Goal: Find specific page/section: Find specific page/section

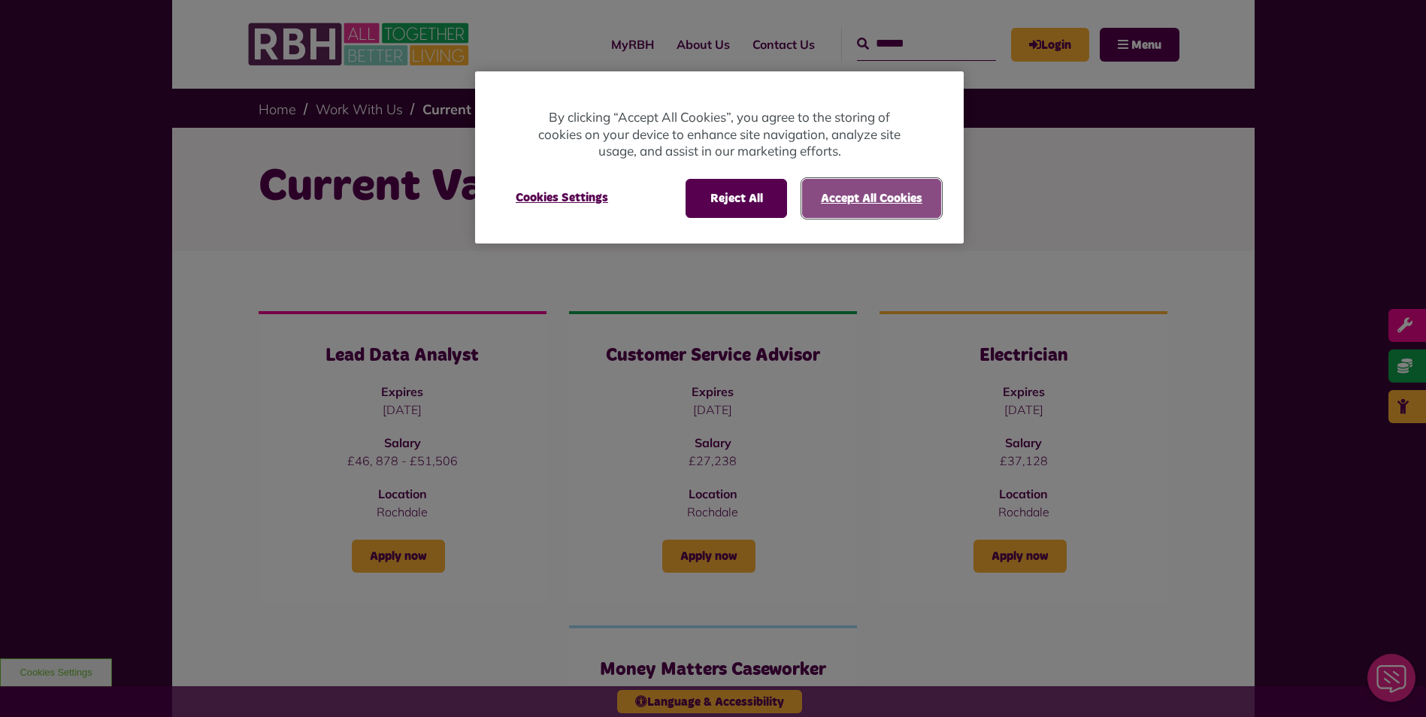
click at [844, 192] on button "Accept All Cookies" at bounding box center [871, 198] width 139 height 39
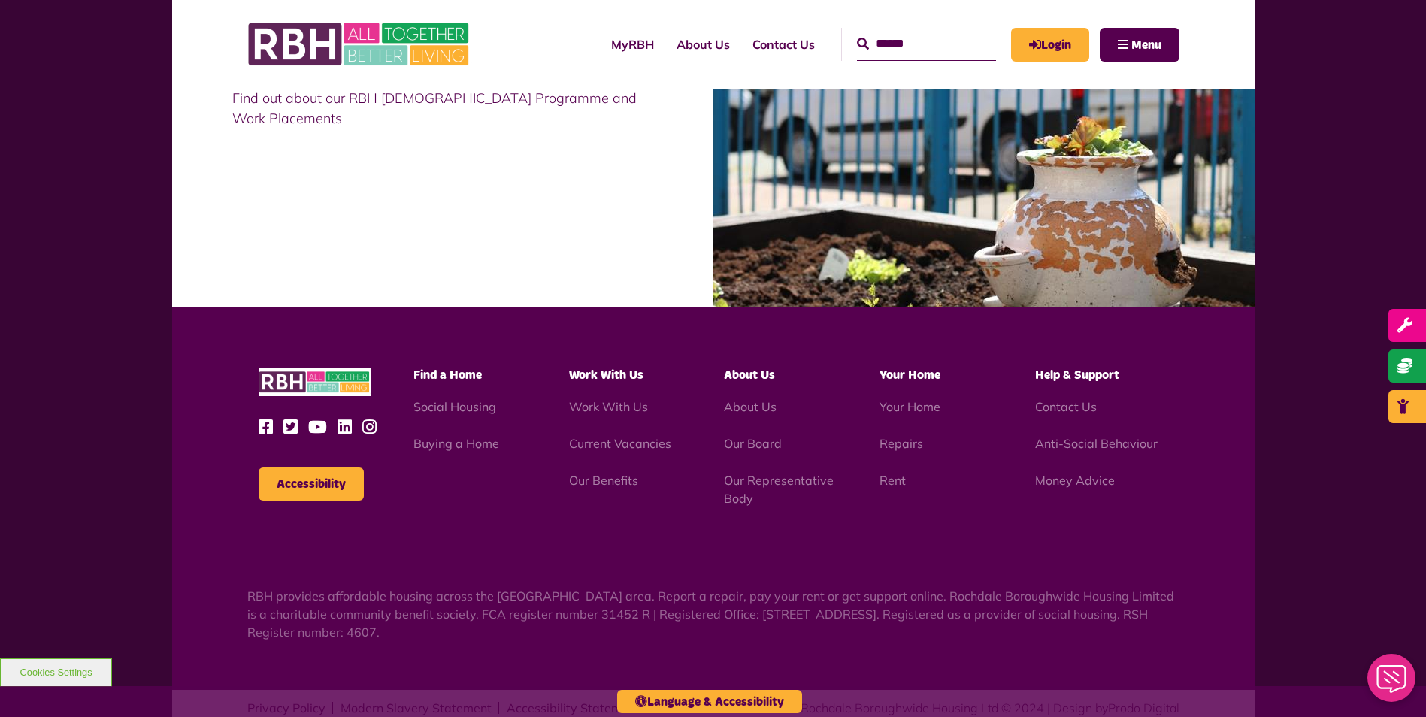
scroll to position [1429, 0]
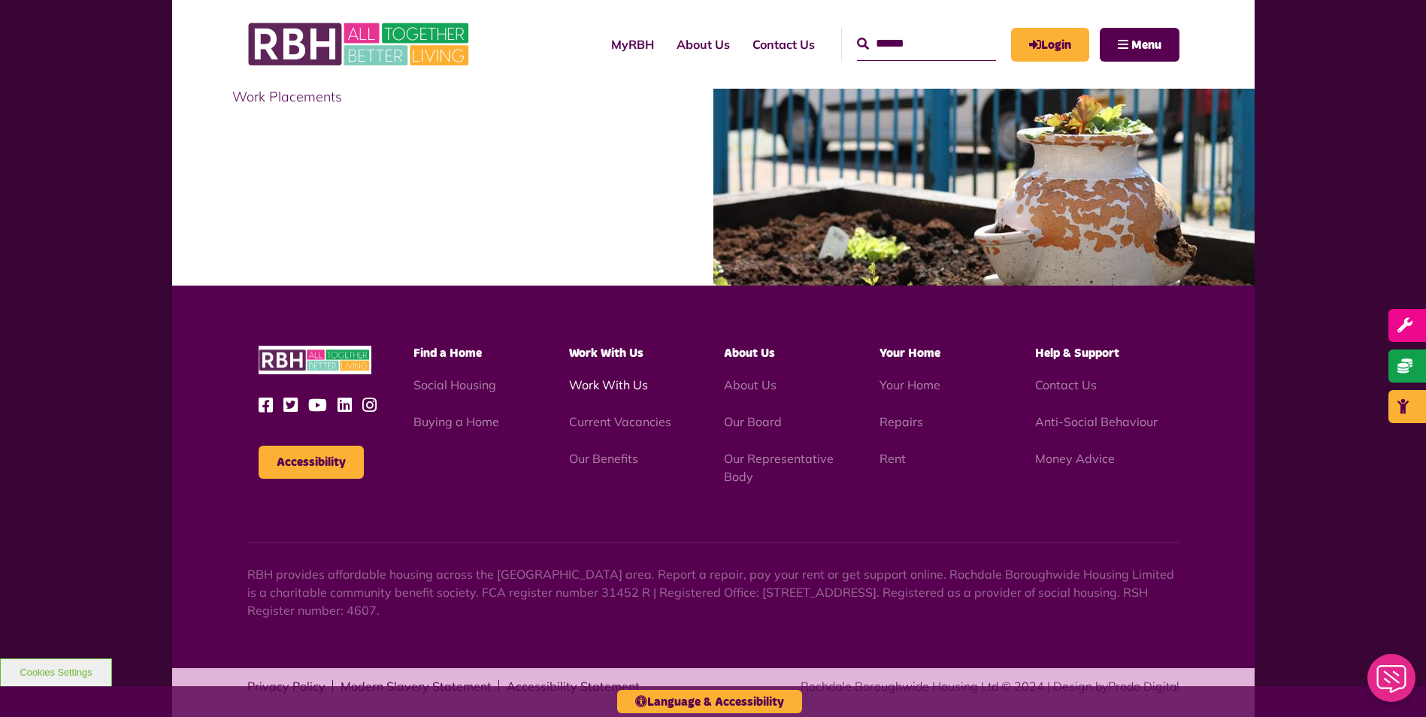
click at [617, 383] on link "Work With Us" at bounding box center [608, 384] width 79 height 15
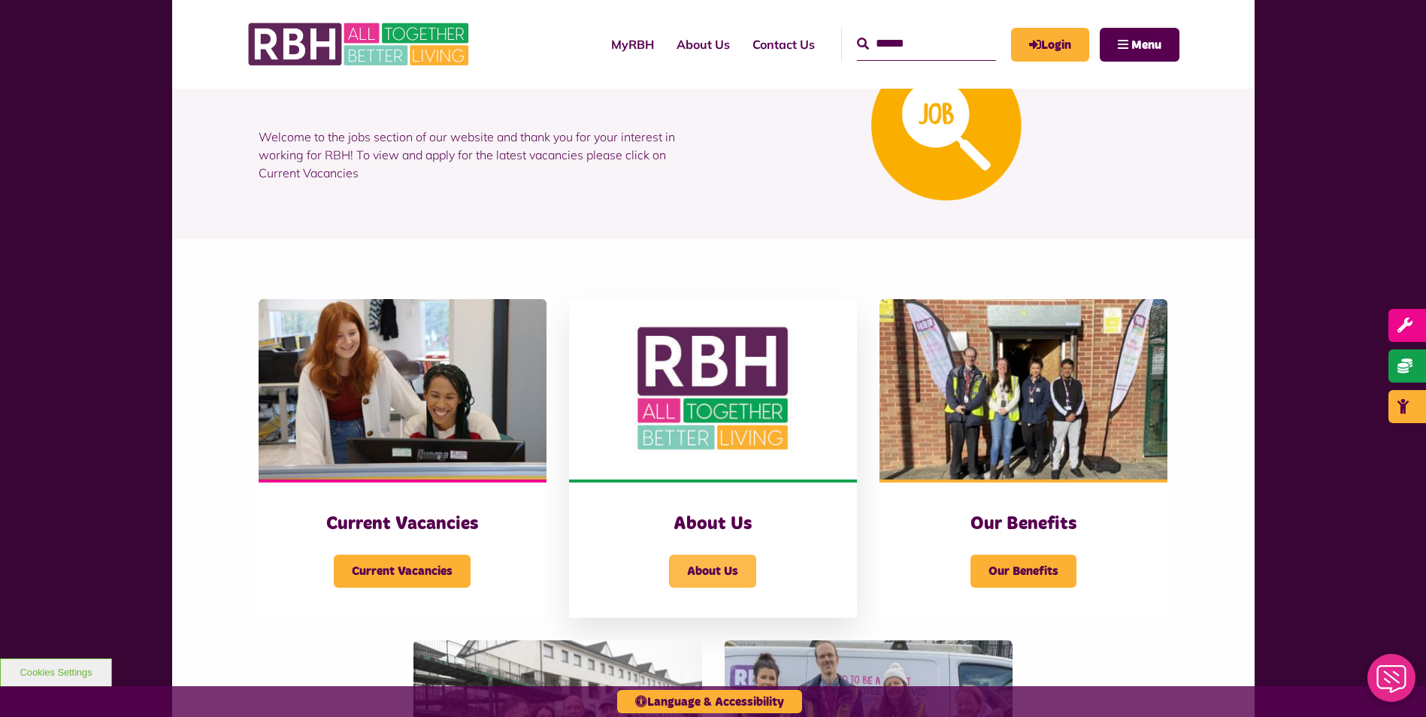
scroll to position [376, 0]
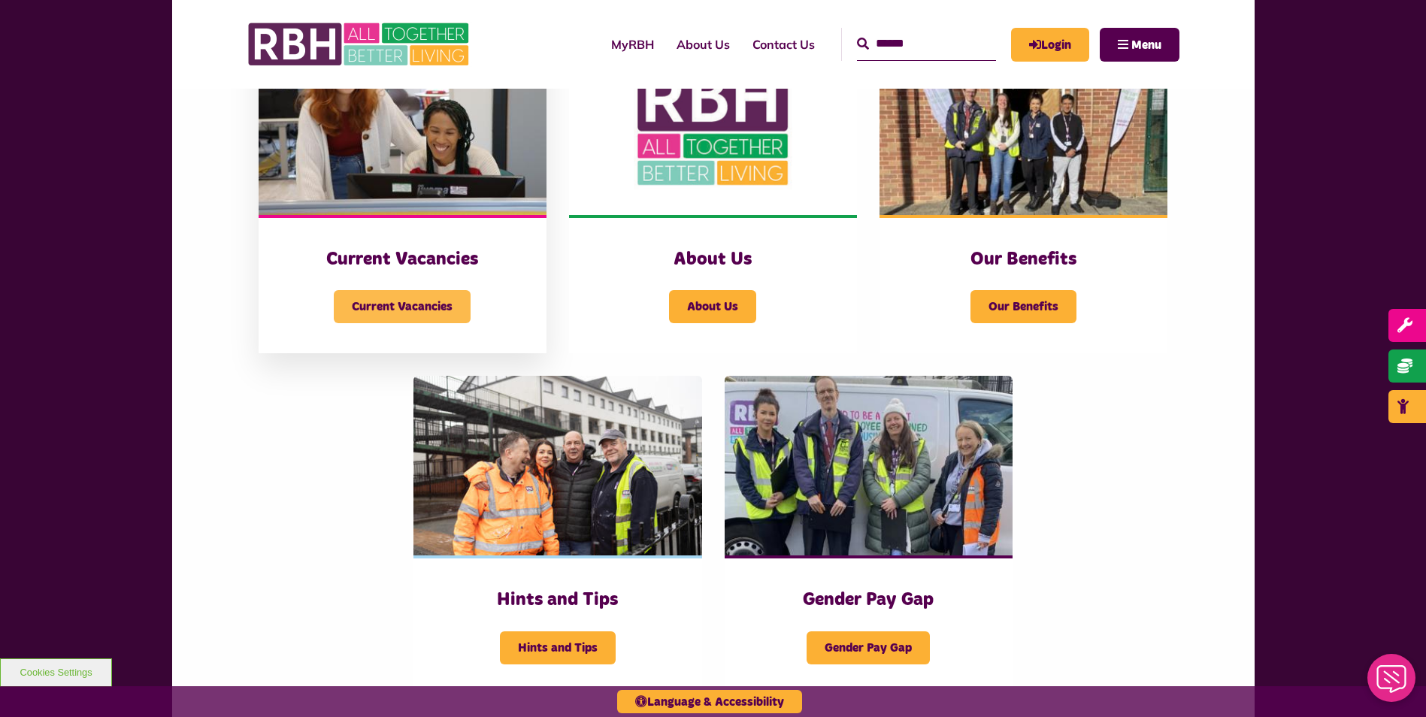
click at [388, 306] on span "Current Vacancies" at bounding box center [402, 306] width 137 height 33
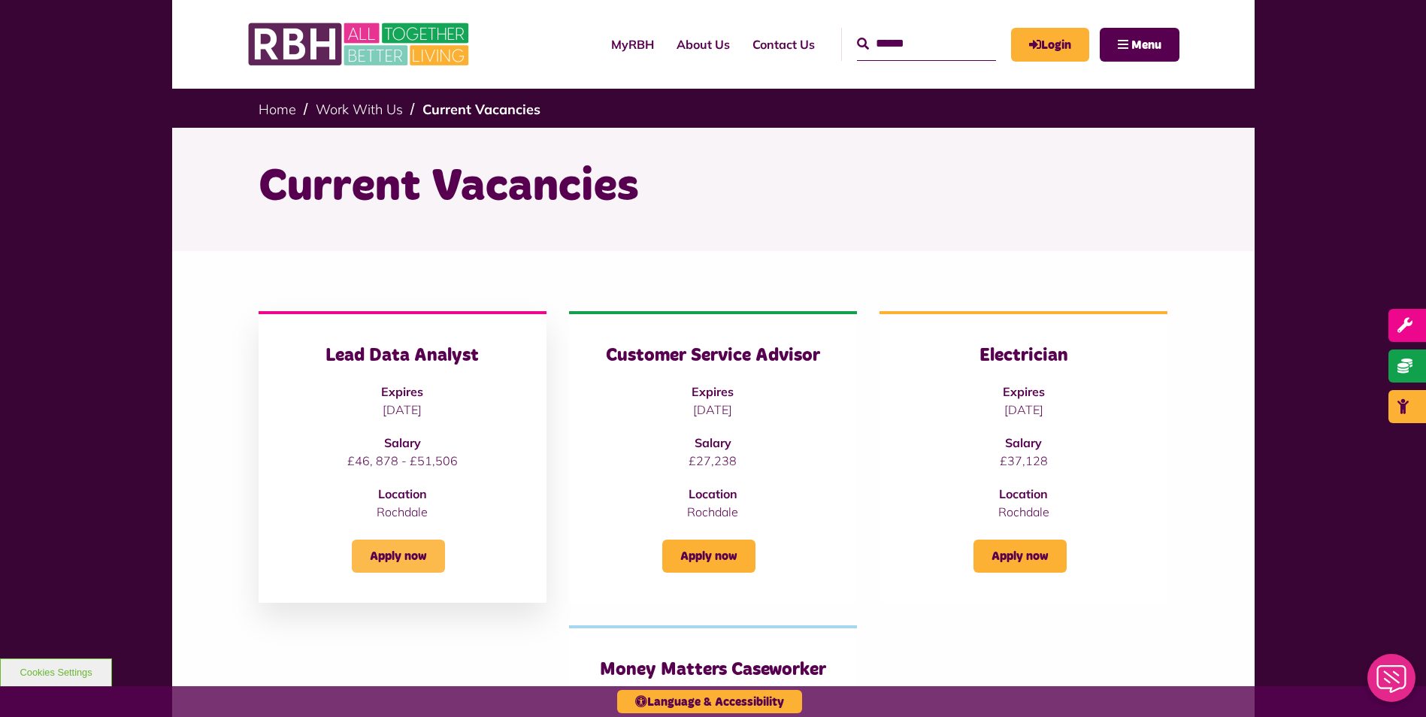
click at [392, 545] on link "Apply now" at bounding box center [398, 556] width 93 height 33
